Goal: Information Seeking & Learning: Learn about a topic

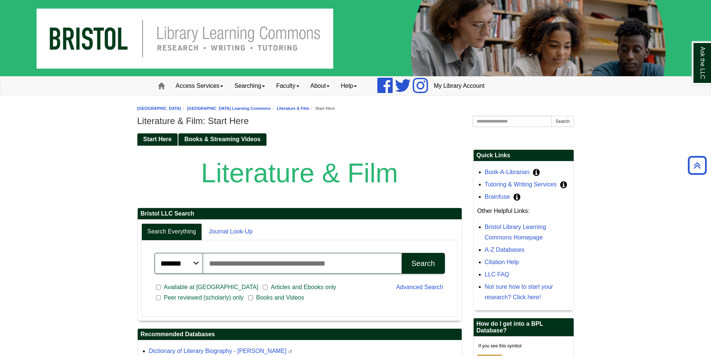
scroll to position [299, 0]
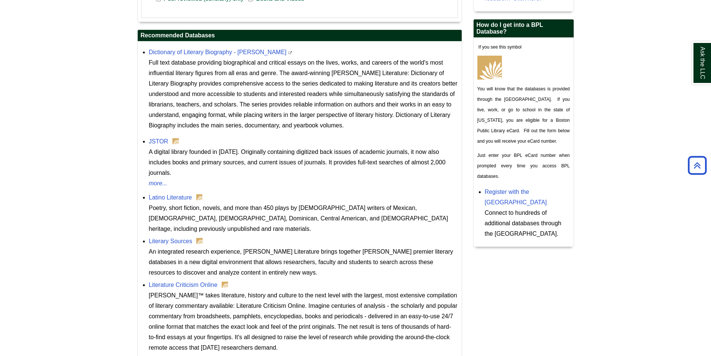
click at [188, 280] on div "Literature Criticism Online Gale™ takes literature, history and culture to the …" at bounding box center [303, 316] width 309 height 73
click at [188, 282] on link "Literature Criticism Online" at bounding box center [183, 285] width 69 height 6
click at [198, 282] on link "Literature Criticism Online" at bounding box center [183, 285] width 69 height 6
click at [158, 147] on div "A digital library founded in 1995. Originally containing digitized back issues …" at bounding box center [303, 162] width 309 height 31
click at [157, 141] on link "JSTOR" at bounding box center [158, 141] width 19 height 6
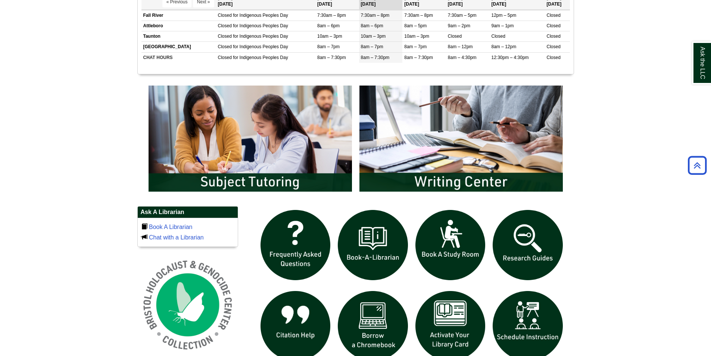
scroll to position [411, 0]
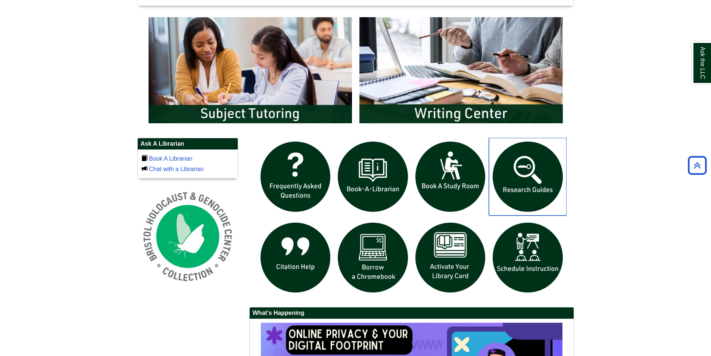
click at [533, 178] on img "slideshow" at bounding box center [528, 177] width 78 height 78
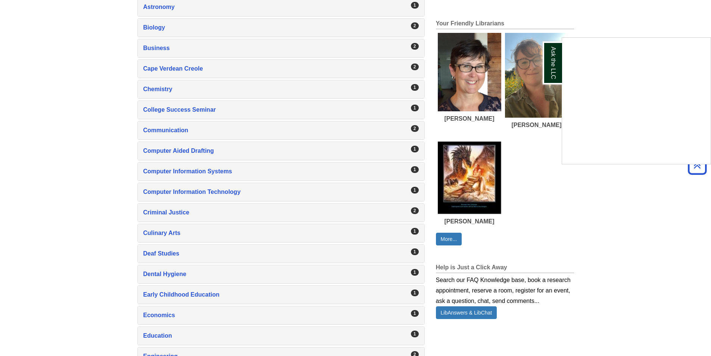
scroll to position [336, 0]
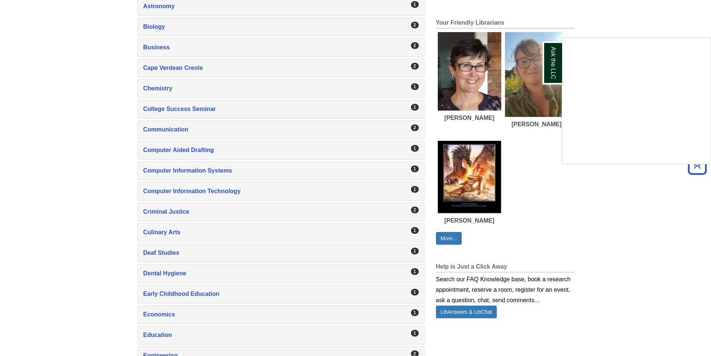
click at [103, 297] on div "Ask the LLC" at bounding box center [355, 178] width 711 height 356
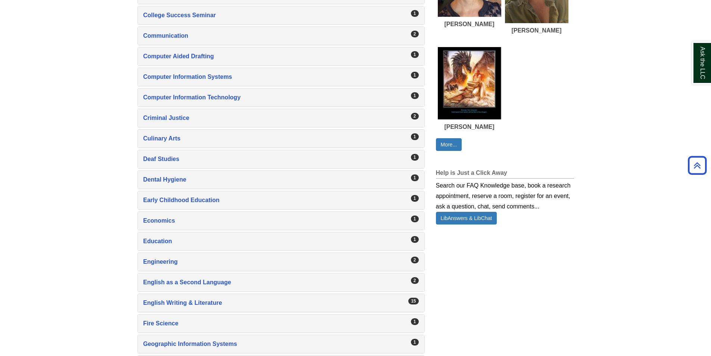
scroll to position [448, 0]
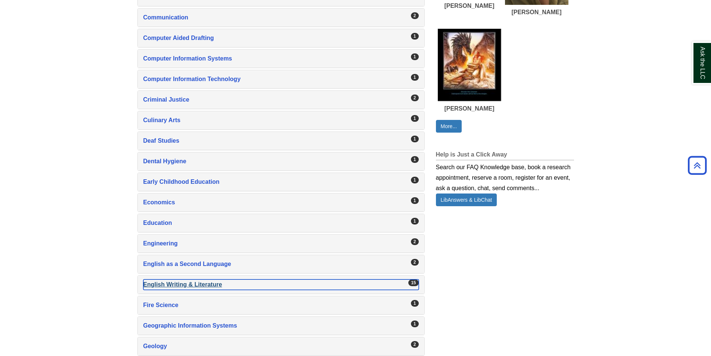
click at [182, 286] on div "English Writing & Literature , 15 guides" at bounding box center [281, 284] width 276 height 10
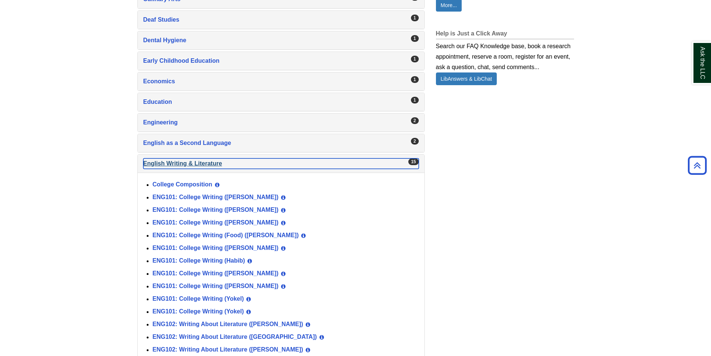
scroll to position [598, 0]
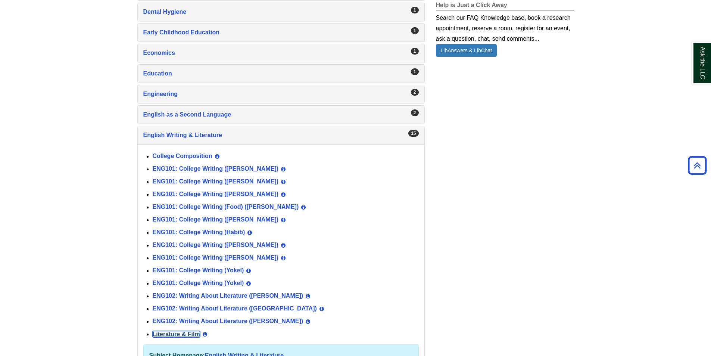
click at [185, 335] on link "Literature & Film" at bounding box center [176, 334] width 47 height 6
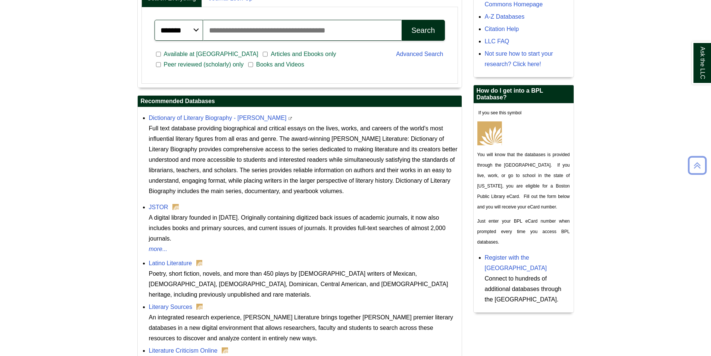
scroll to position [299, 0]
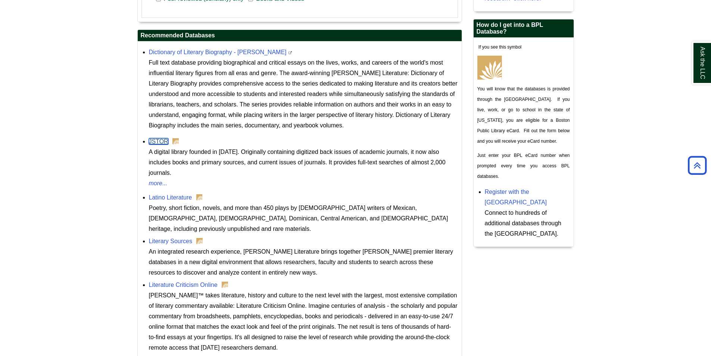
click at [155, 143] on link "JSTOR" at bounding box center [158, 141] width 19 height 6
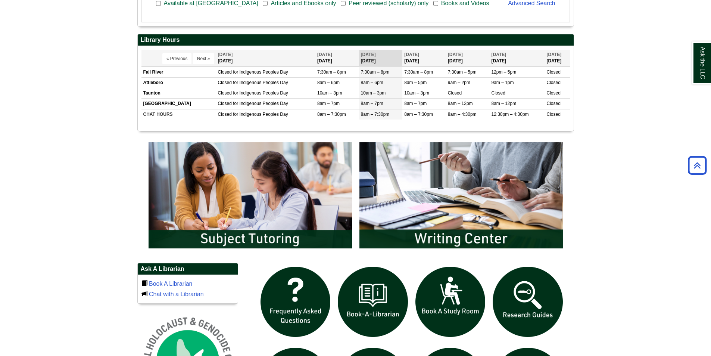
scroll to position [373, 0]
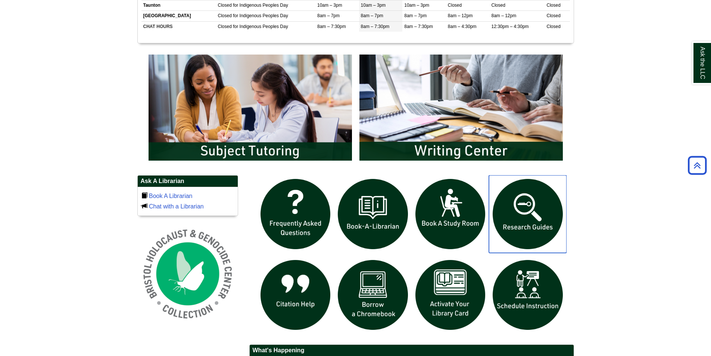
click at [519, 218] on img "slideshow" at bounding box center [528, 214] width 78 height 78
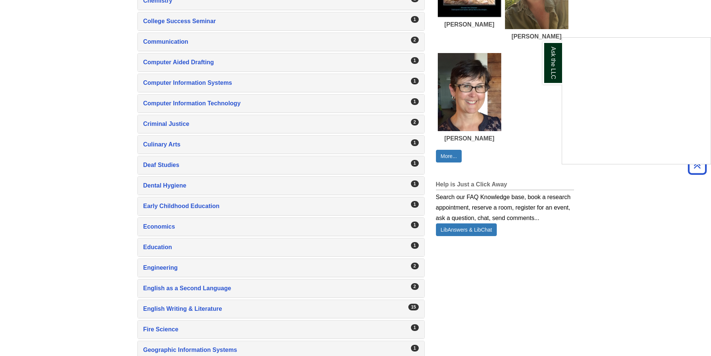
scroll to position [411, 0]
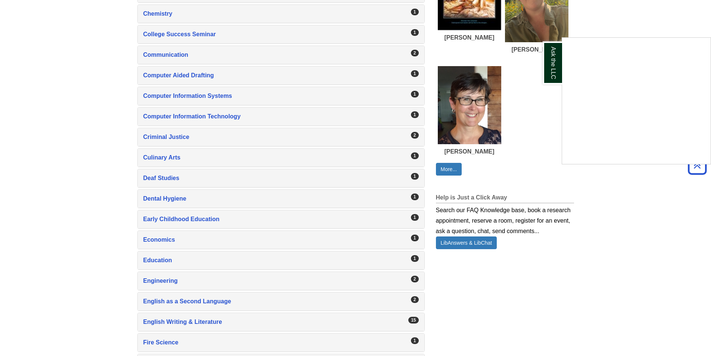
click at [185, 318] on div "Ask the LLC" at bounding box center [355, 178] width 711 height 356
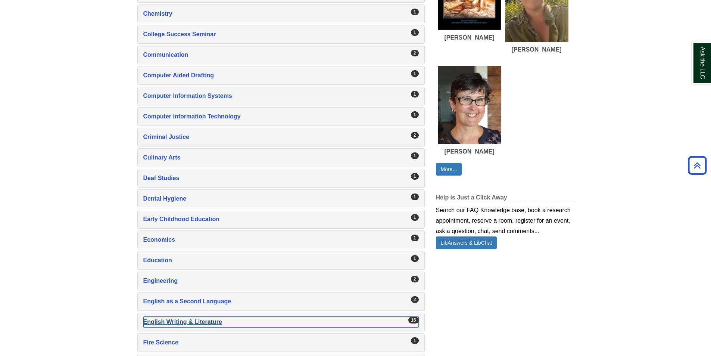
click at [184, 319] on div "English Writing & Literature , 15 guides" at bounding box center [281, 322] width 276 height 10
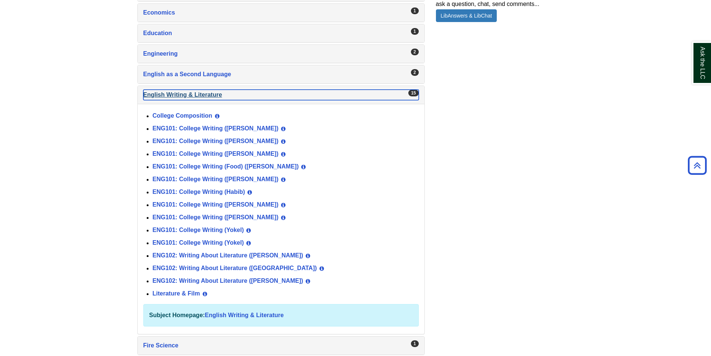
scroll to position [710, 0]
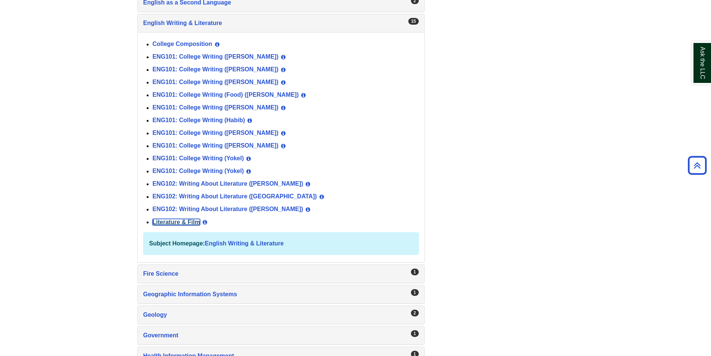
click at [181, 220] on link "Literature & Film" at bounding box center [176, 222] width 47 height 6
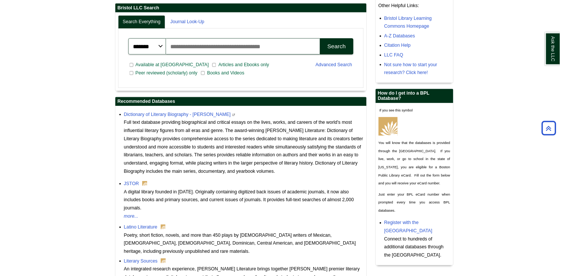
scroll to position [261, 0]
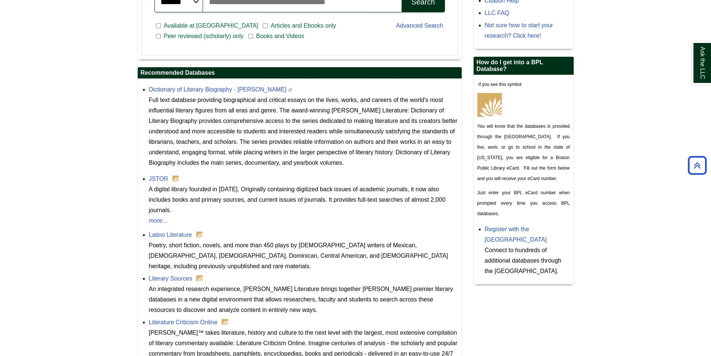
click at [161, 174] on div "JSTOR A digital library founded in 1995. Originally containing digitized back i…" at bounding box center [303, 200] width 309 height 52
click at [161, 178] on link "JSTOR" at bounding box center [158, 179] width 19 height 6
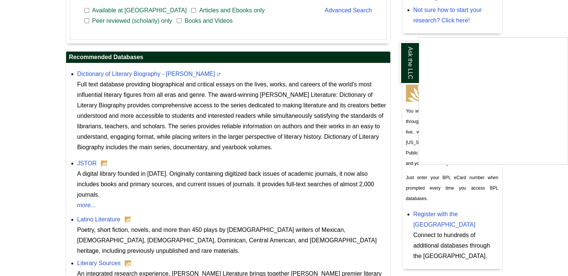
click at [87, 161] on div "Ask the LLC" at bounding box center [284, 138] width 568 height 276
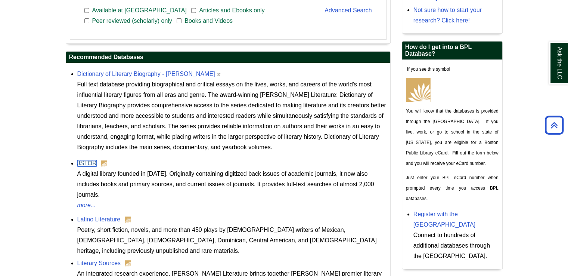
click at [87, 161] on link "JSTOR" at bounding box center [86, 163] width 19 height 6
